Goal: Navigation & Orientation: Find specific page/section

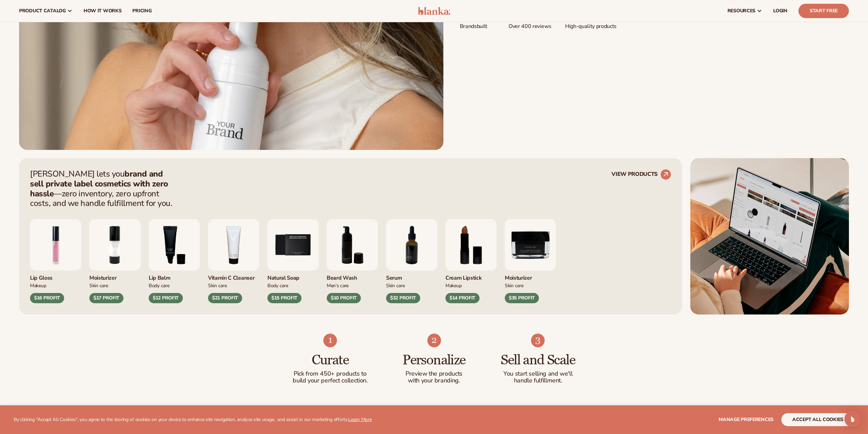
scroll to position [307, 0]
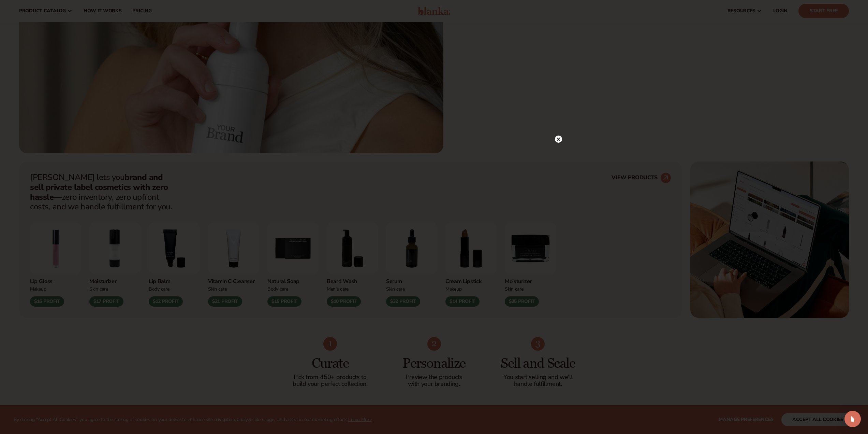
click at [557, 137] on circle at bounding box center [558, 138] width 7 height 7
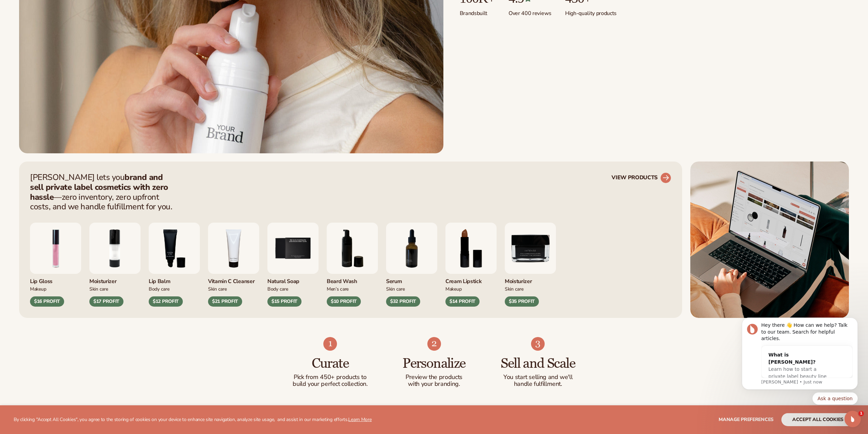
click at [665, 183] on circle at bounding box center [665, 177] width 15 height 15
